Goal: Task Accomplishment & Management: Manage account settings

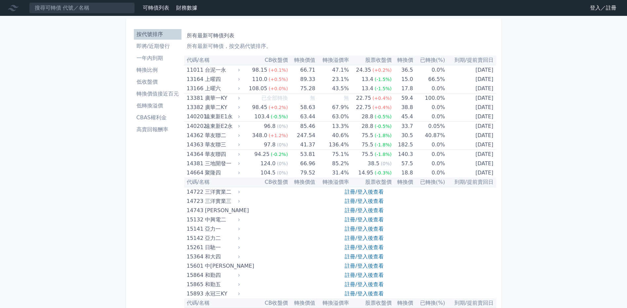
click at [602, 8] on link "登入／註冊" at bounding box center [603, 8] width 37 height 11
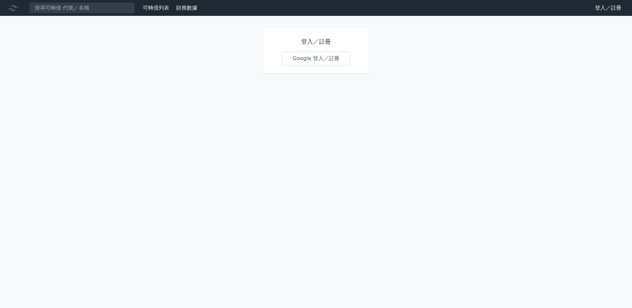
click at [301, 58] on link "Google 登入／註冊" at bounding box center [316, 59] width 69 height 14
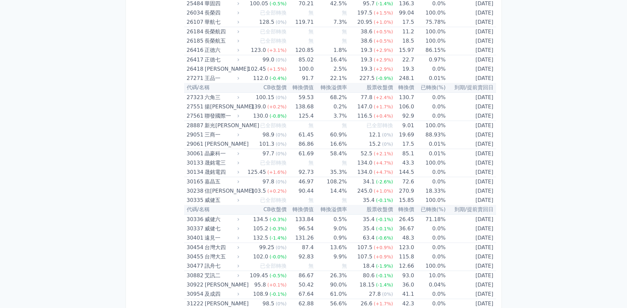
scroll to position [760, 0]
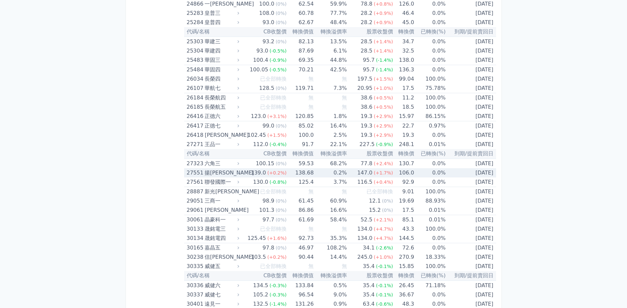
click at [214, 175] on div "揚[PERSON_NAME]" at bounding box center [221, 172] width 33 height 9
